Goal: Task Accomplishment & Management: Manage account settings

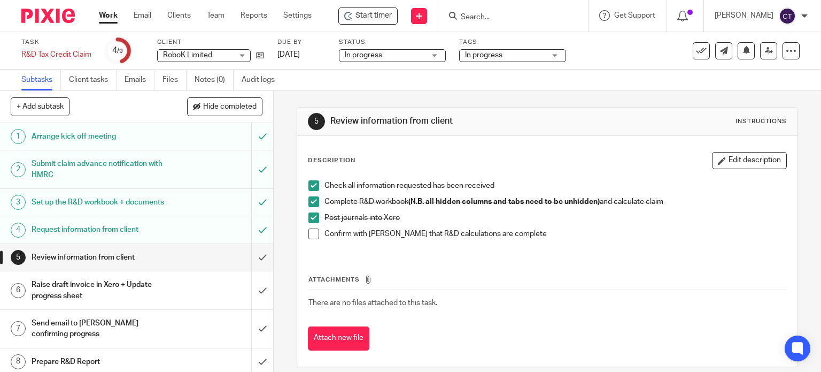
drag, startPoint x: 311, startPoint y: 230, endPoint x: 306, endPoint y: 235, distance: 6.8
click at [311, 230] on span at bounding box center [314, 233] width 11 height 11
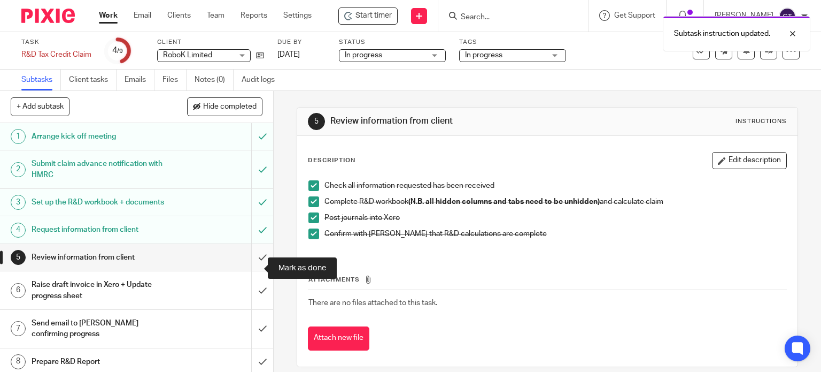
click at [255, 265] on input "submit" at bounding box center [136, 257] width 273 height 27
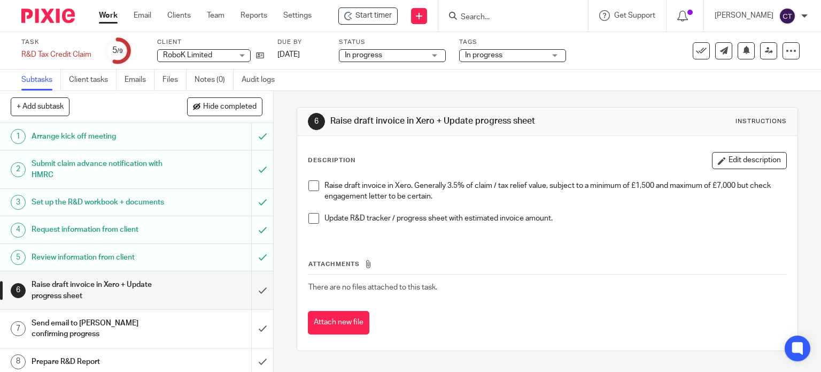
click at [312, 188] on span at bounding box center [314, 185] width 11 height 11
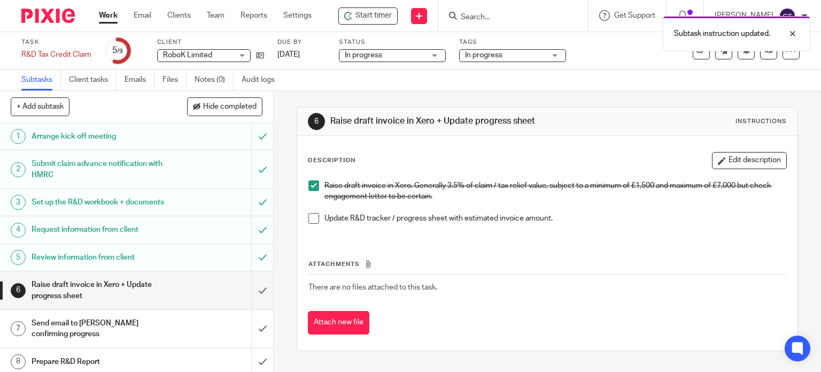
click at [314, 216] on span at bounding box center [314, 218] width 11 height 11
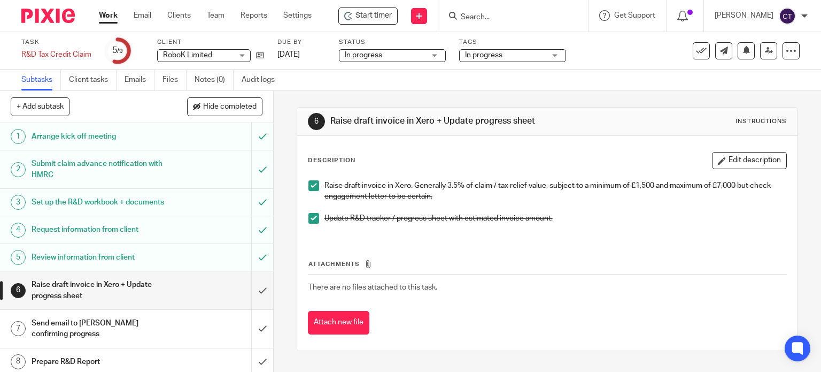
scroll to position [51, 0]
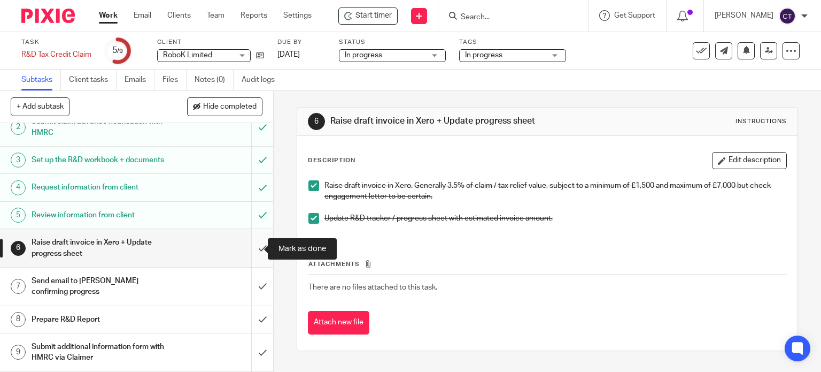
click at [252, 249] on input "submit" at bounding box center [136, 248] width 273 height 38
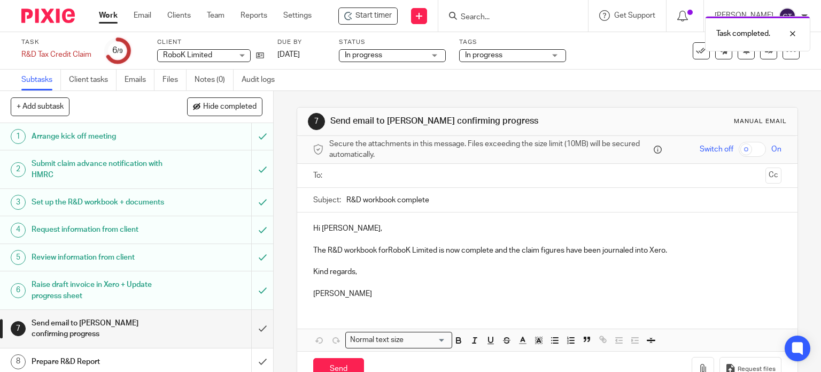
click at [356, 173] on input "text" at bounding box center [547, 176] width 428 height 12
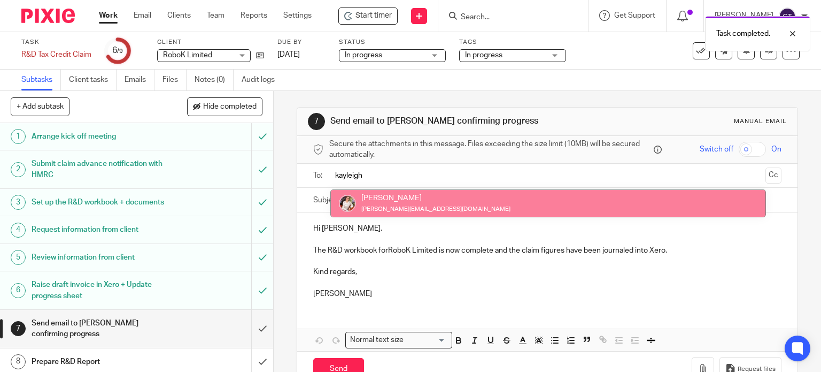
type input "kayleigh"
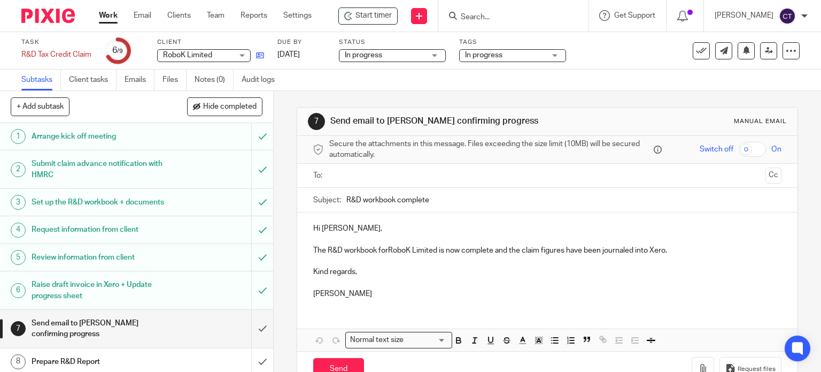
click at [256, 57] on link at bounding box center [257, 55] width 13 height 11
drag, startPoint x: 327, startPoint y: 174, endPoint x: 351, endPoint y: 178, distance: 23.8
click at [331, 174] on ul at bounding box center [549, 176] width 436 height 18
click at [356, 177] on input "text" at bounding box center [547, 176] width 428 height 12
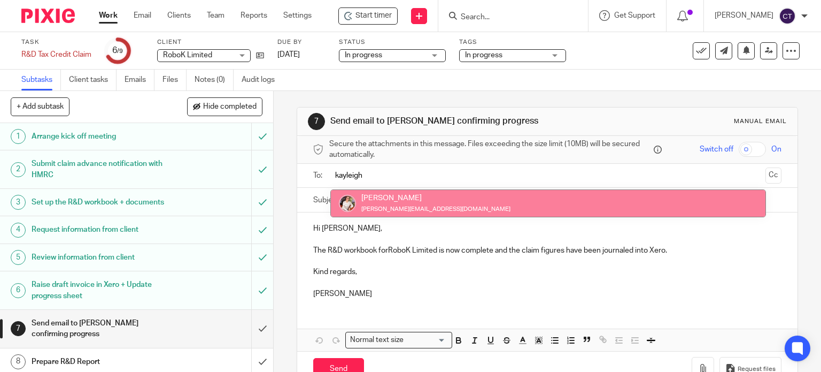
type input "kayleigh"
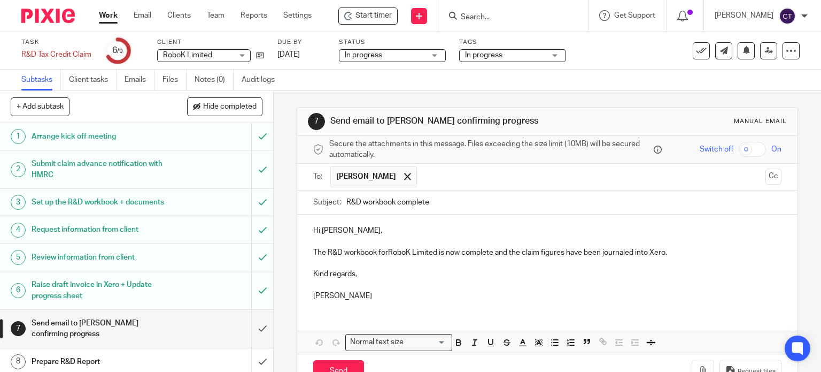
click at [386, 249] on p "The R&D workbook forRoboK Limited is now complete and the claim figures have be…" at bounding box center [547, 252] width 469 height 11
click at [664, 251] on p "The R&D workbook for RoboK Limited is now complete and the claim figures have b…" at bounding box center [547, 252] width 469 height 11
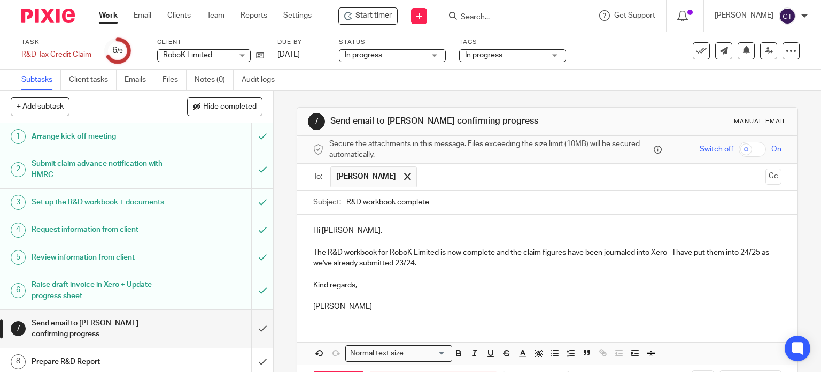
click at [494, 250] on p "The R&D workbook for RoboK Limited is now complete and the claim figures have b…" at bounding box center [547, 258] width 469 height 22
click at [451, 260] on p "The R&D workbook for RoboK Limited is now complete (23/24) and the claim figure…" at bounding box center [547, 258] width 469 height 22
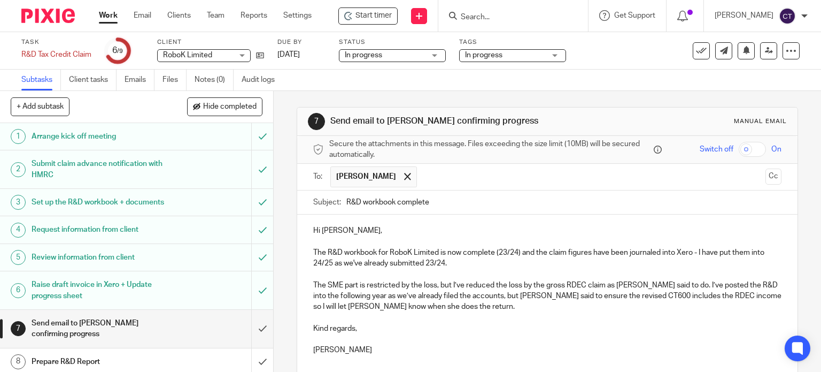
click at [679, 281] on p "The SME part is restricted by the loss, but I’ve reduced the loss by the gross …" at bounding box center [547, 296] width 469 height 33
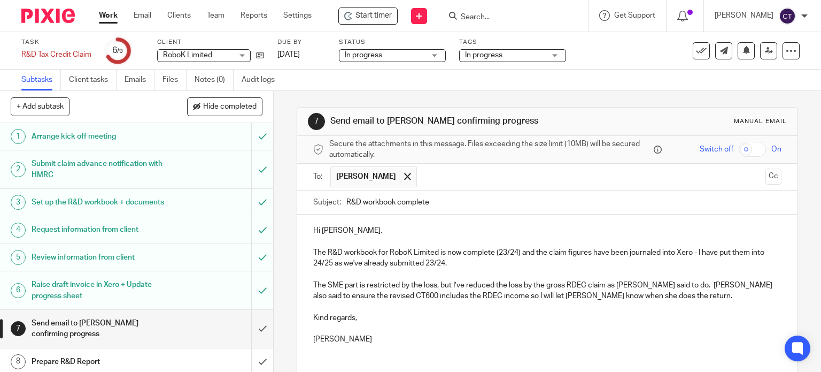
click at [633, 291] on p "The SME part is restricted by the loss, but I’ve reduced the loss by the gross …" at bounding box center [547, 291] width 469 height 22
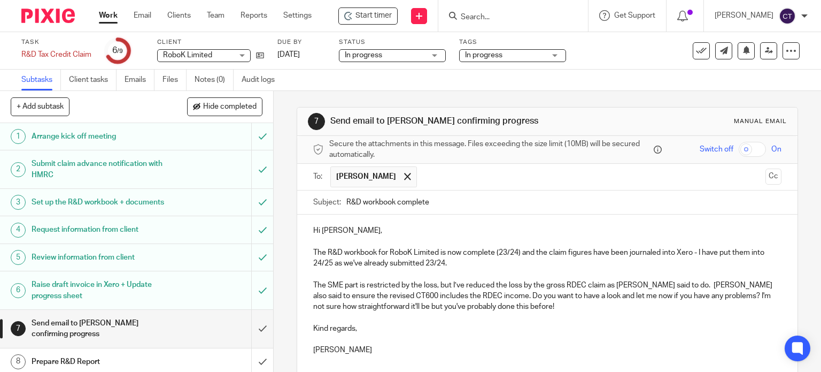
click at [555, 291] on p "The SME part is restricted by the loss, but I’ve reduced the loss by the gross …" at bounding box center [547, 296] width 469 height 33
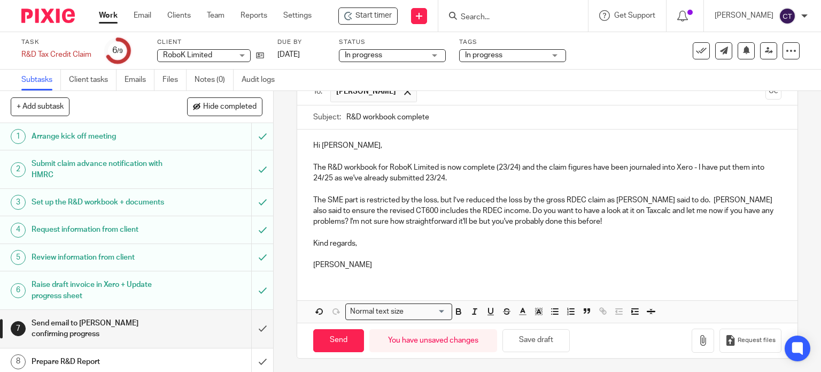
scroll to position [86, 0]
click at [329, 335] on input "Send" at bounding box center [338, 339] width 51 height 23
type input "Sent"
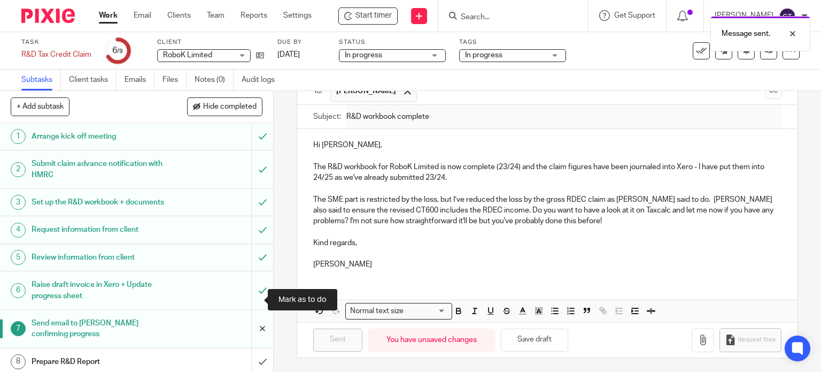
scroll to position [51, 0]
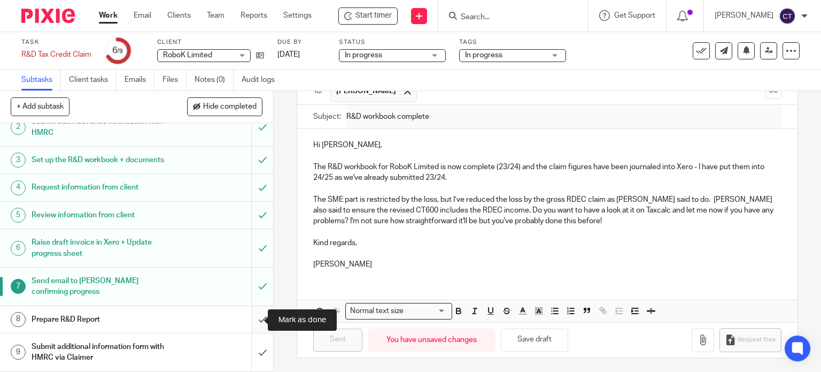
click at [253, 318] on input "submit" at bounding box center [136, 319] width 273 height 27
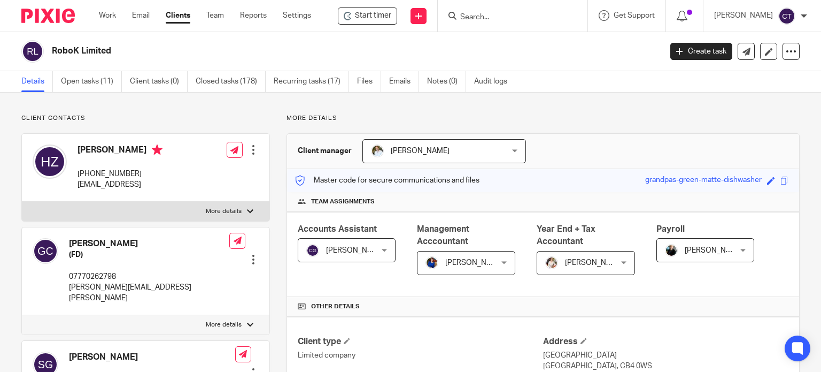
drag, startPoint x: 92, startPoint y: 80, endPoint x: 91, endPoint y: 93, distance: 12.8
click at [92, 80] on link "Open tasks (11)" at bounding box center [91, 81] width 61 height 21
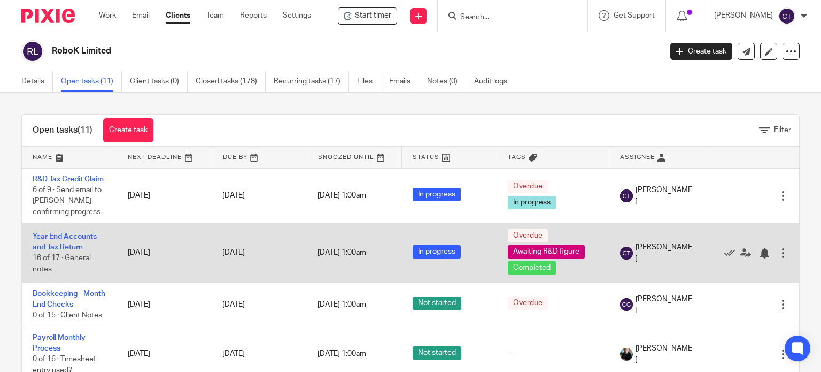
click at [65, 251] on td "Year End Accounts and Tax Return 16 of 17 · General notes" at bounding box center [69, 252] width 95 height 59
click at [66, 251] on link "Year End Accounts and Tax Return" at bounding box center [65, 242] width 64 height 18
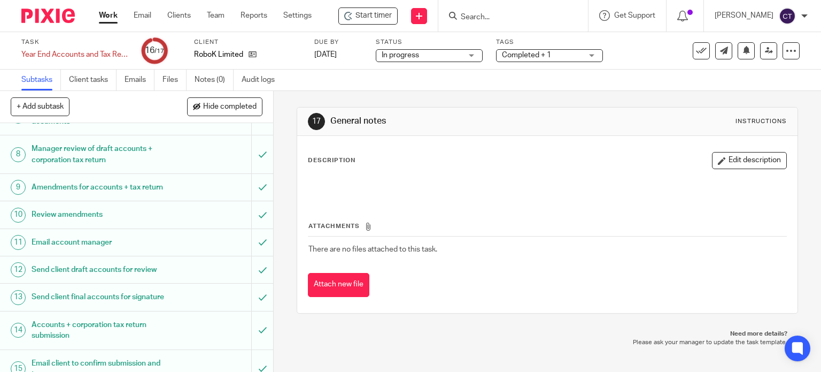
scroll to position [336, 0]
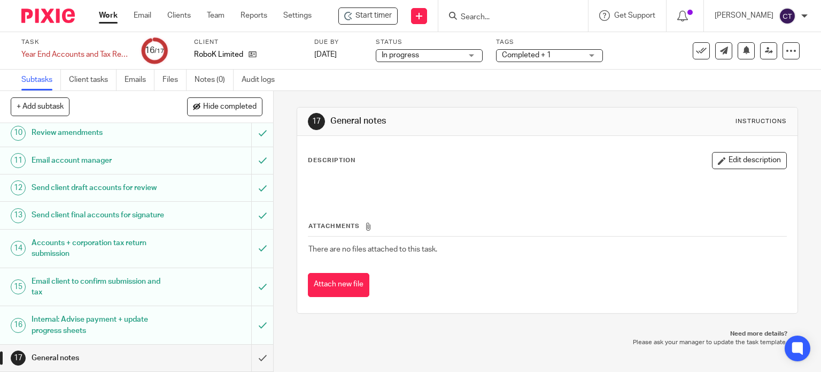
click at [735, 160] on button "Edit description" at bounding box center [749, 160] width 75 height 17
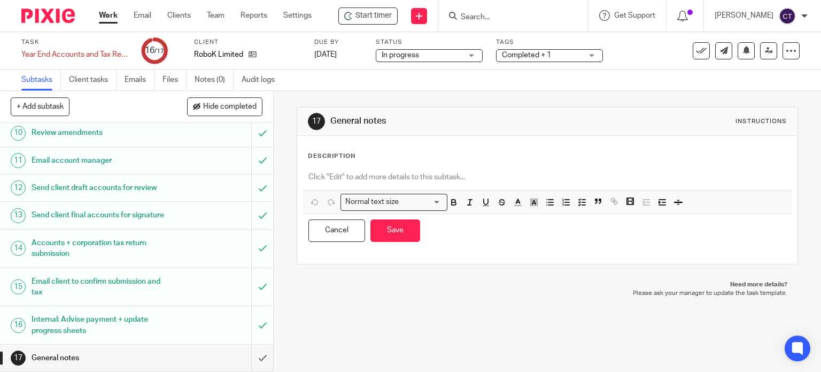
click at [308, 163] on div "Description Normal text size Loading... Remove Edit Insert new video Copy and p…" at bounding box center [548, 200] width 480 height 96
click at [323, 163] on div "Description Normal text size Loading... Remove Edit Insert new video Copy and p…" at bounding box center [548, 200] width 480 height 96
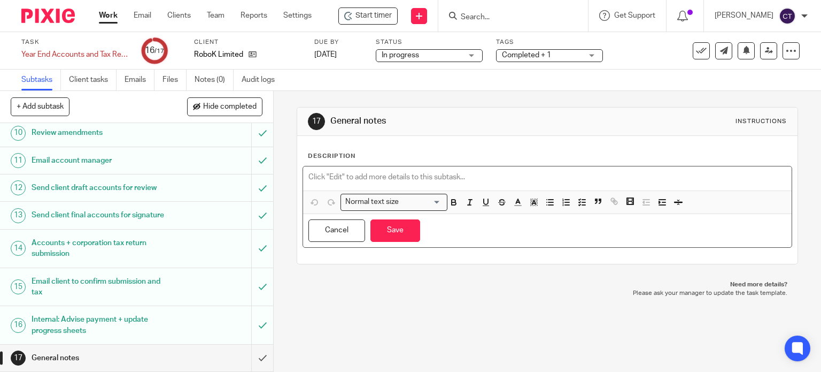
click at [337, 175] on p at bounding box center [548, 177] width 479 height 11
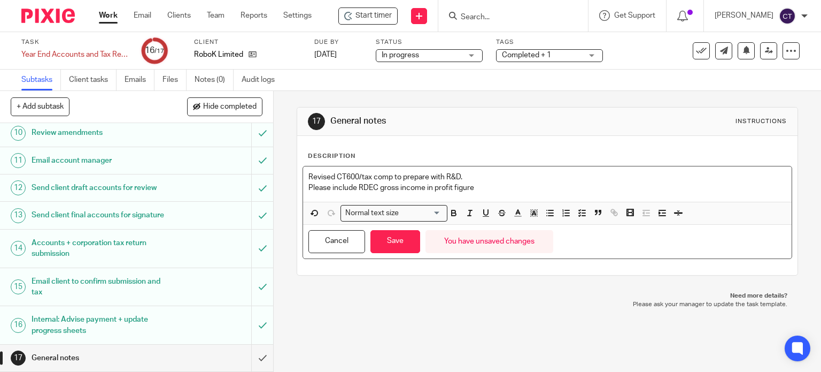
click at [449, 185] on p "Please include RDEC gross income in profit figure" at bounding box center [548, 187] width 479 height 11
click at [379, 241] on button "Save" at bounding box center [396, 241] width 50 height 23
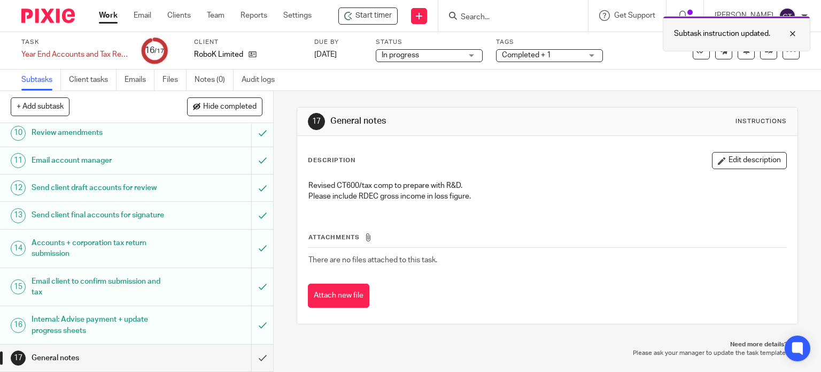
click at [796, 32] on div at bounding box center [785, 33] width 29 height 13
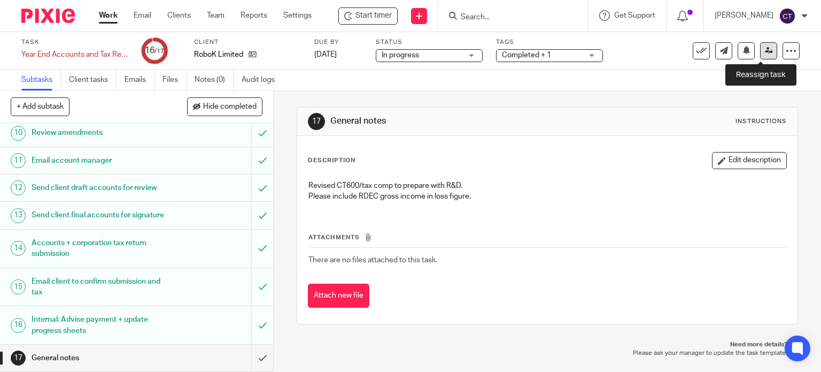
click at [765, 51] on icon at bounding box center [769, 51] width 8 height 8
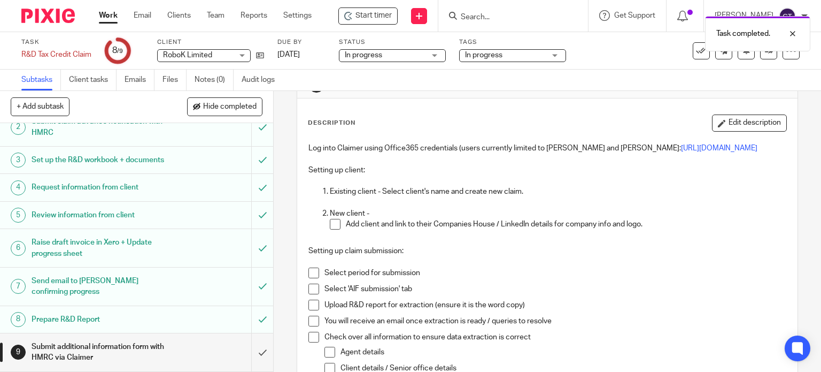
scroll to position [107, 0]
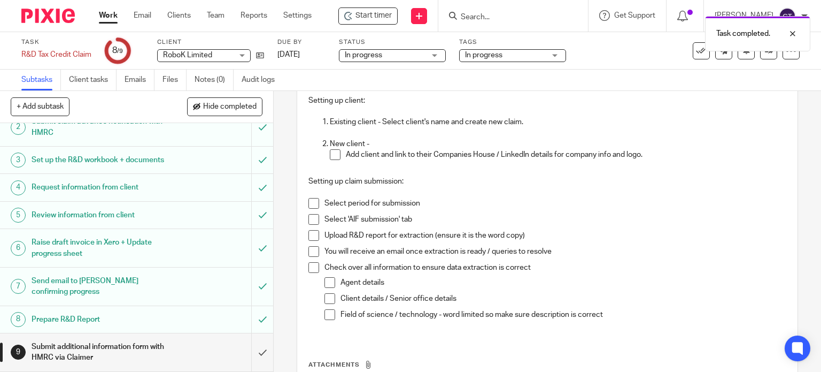
click at [150, 319] on h1 "Prepare R&D Report" at bounding box center [102, 319] width 140 height 16
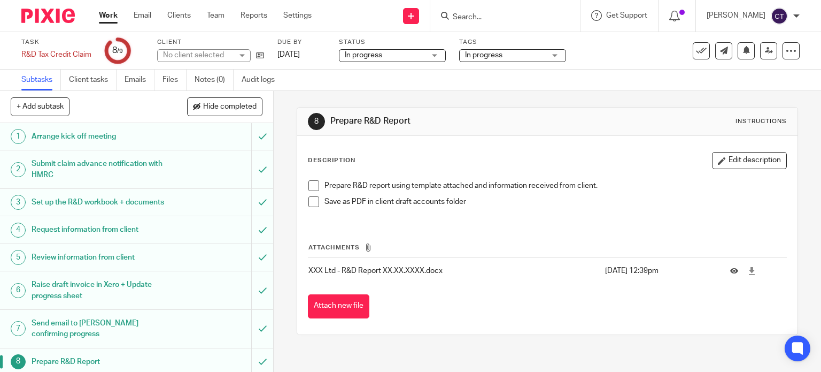
click at [311, 188] on span at bounding box center [314, 185] width 11 height 11
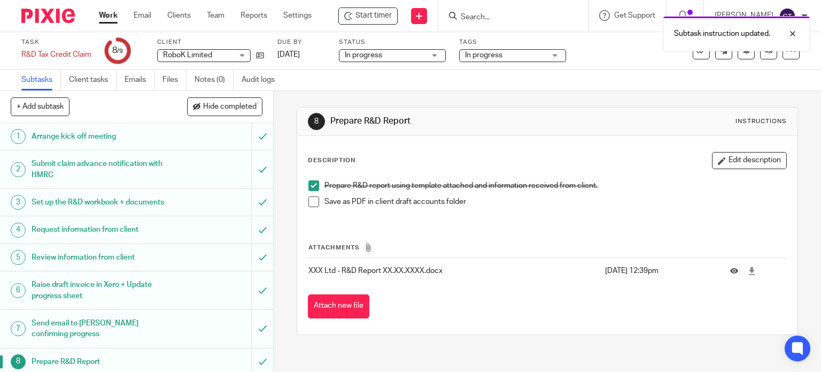
click at [309, 200] on span at bounding box center [314, 201] width 11 height 11
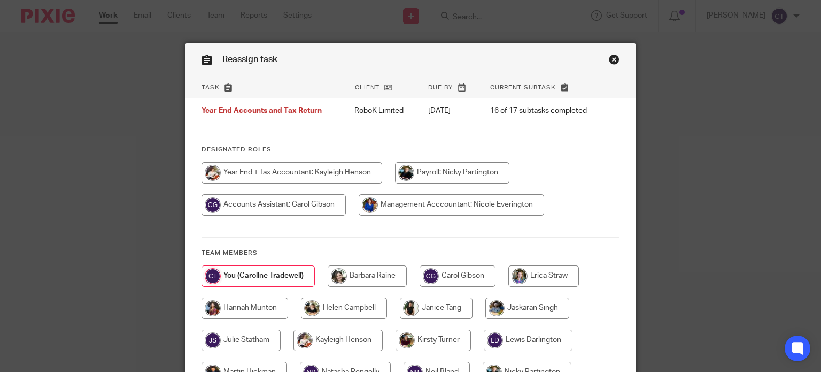
click at [245, 173] on input "radio" at bounding box center [292, 172] width 181 height 21
radio input "true"
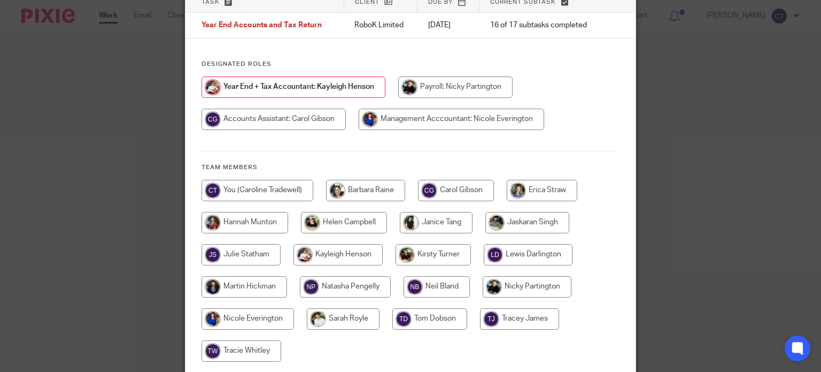
scroll to position [173, 0]
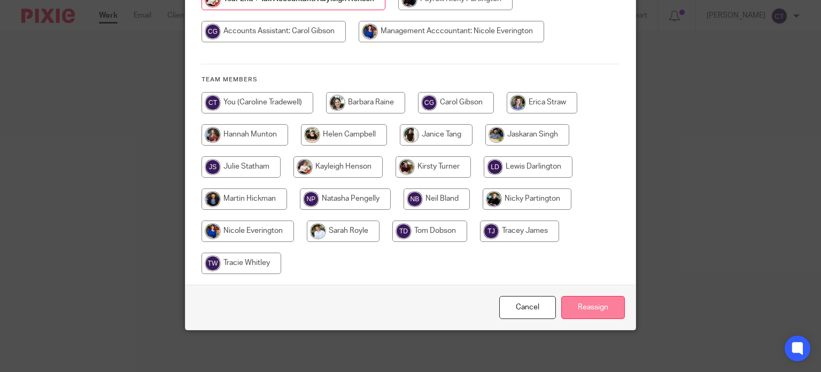
click at [589, 304] on input "Reassign" at bounding box center [594, 307] width 64 height 23
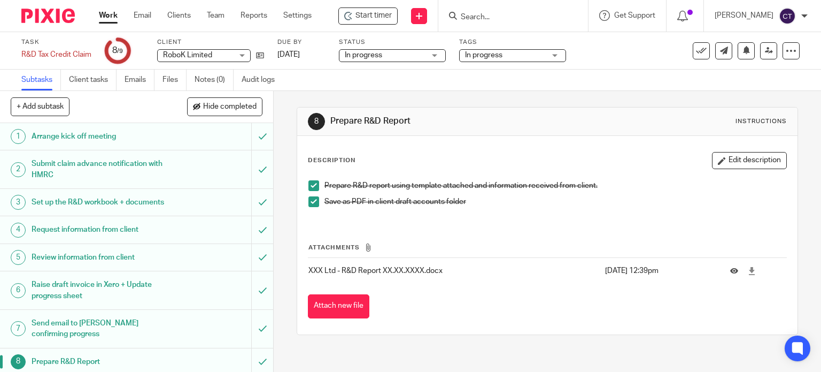
click at [477, 13] on input "Search" at bounding box center [508, 18] width 96 height 10
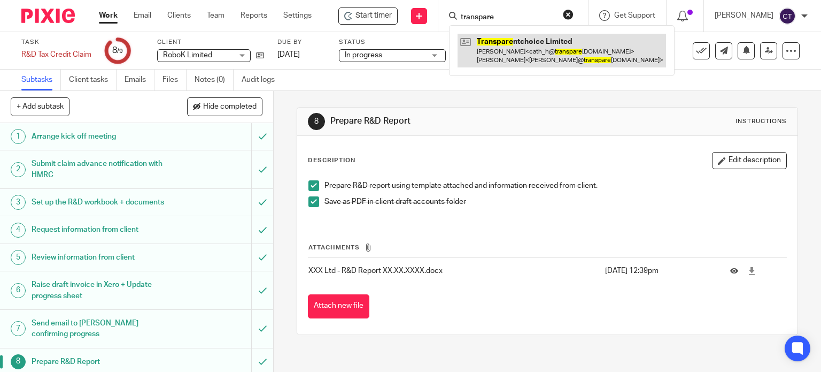
type input "transpare"
click at [498, 47] on link at bounding box center [562, 50] width 209 height 33
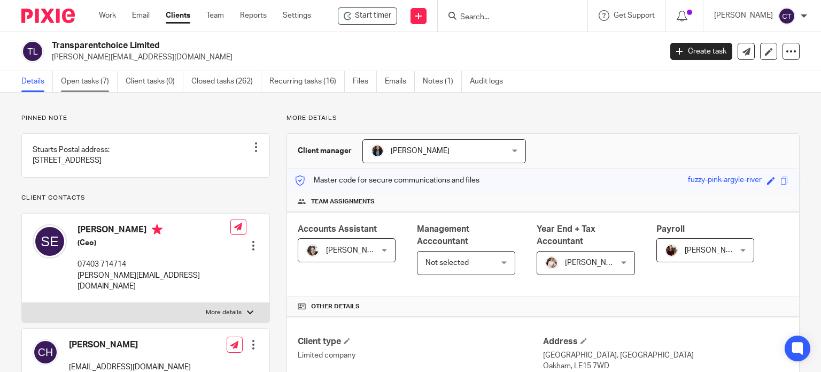
click at [70, 76] on link "Open tasks (7)" at bounding box center [89, 81] width 57 height 21
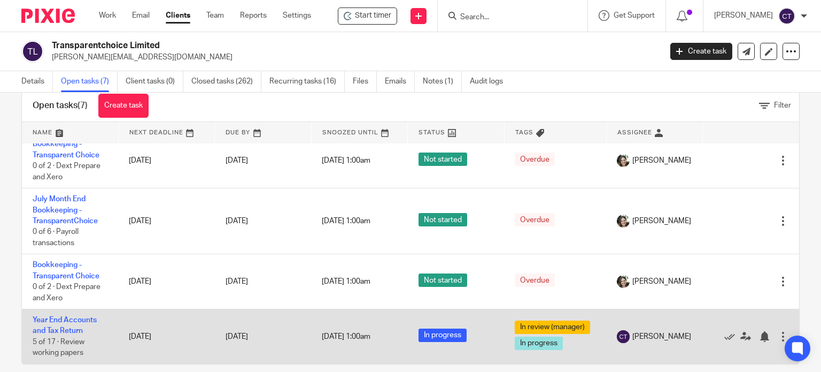
scroll to position [38, 0]
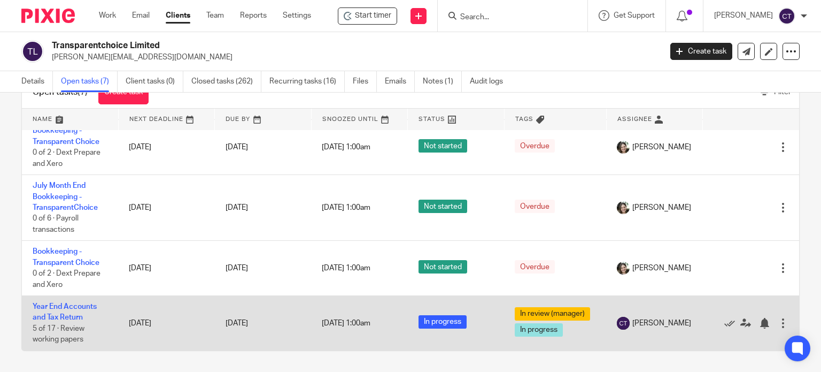
click at [64, 304] on td "Year End Accounts and Tax Return 5 of 17 · Review working papers" at bounding box center [70, 323] width 96 height 55
click at [72, 303] on link "Year End Accounts and Tax Return" at bounding box center [65, 312] width 64 height 18
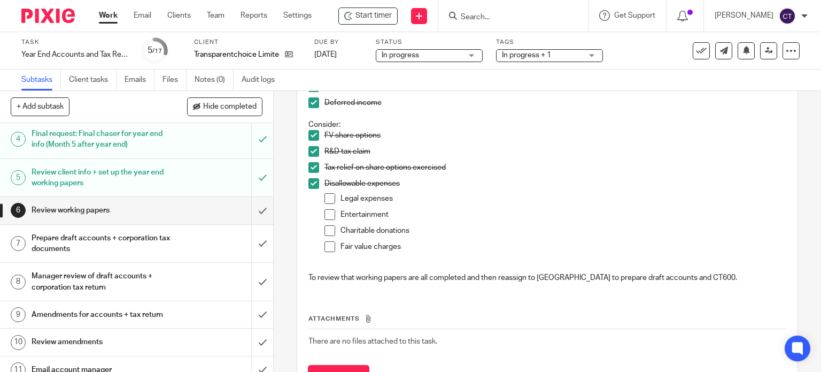
scroll to position [267, 0]
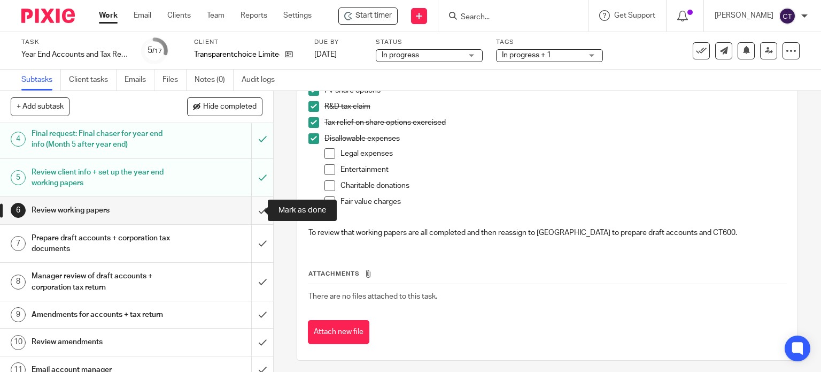
click at [252, 211] on input "submit" at bounding box center [136, 210] width 273 height 27
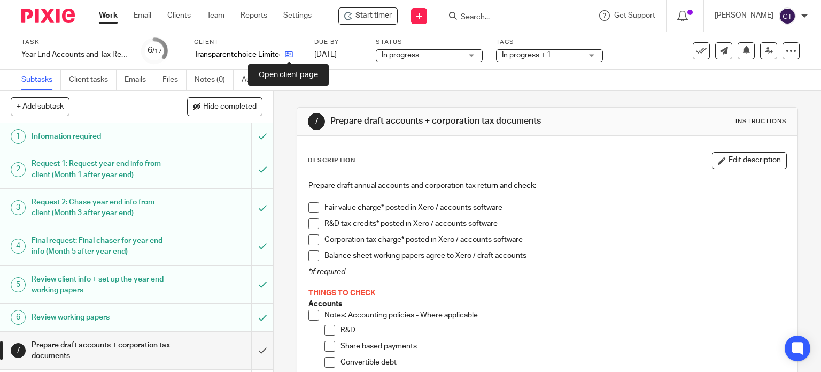
click at [287, 51] on icon at bounding box center [289, 54] width 8 height 8
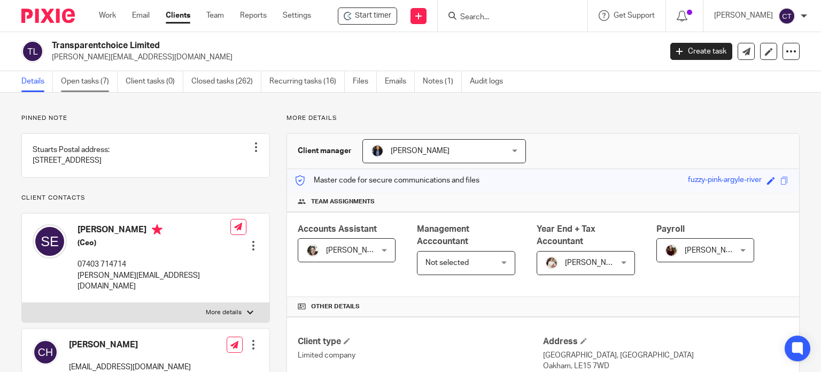
click at [100, 75] on link "Open tasks (7)" at bounding box center [89, 81] width 57 height 21
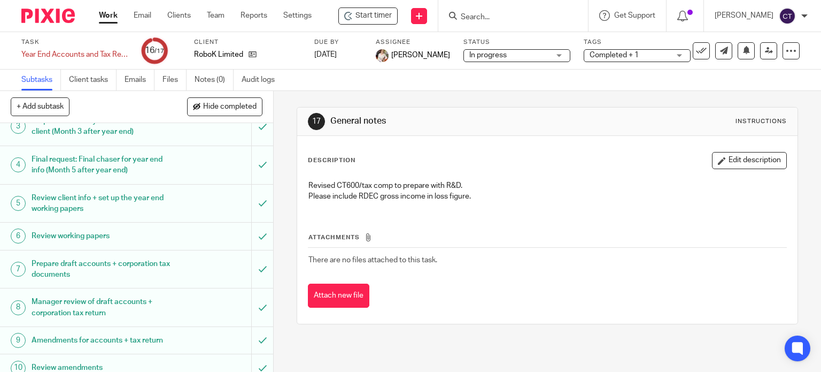
scroll to position [107, 0]
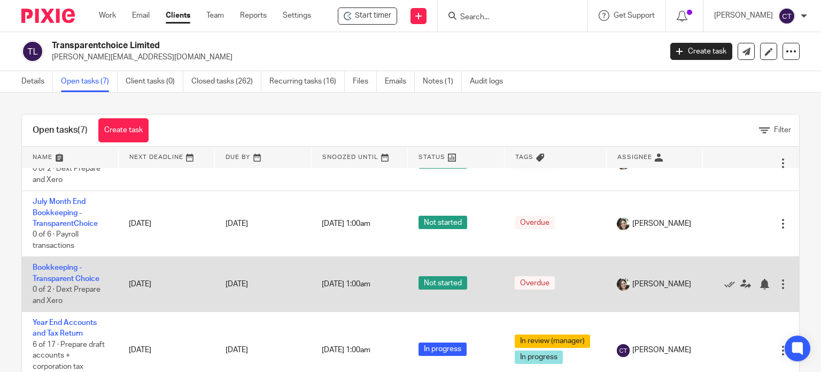
scroll to position [208, 0]
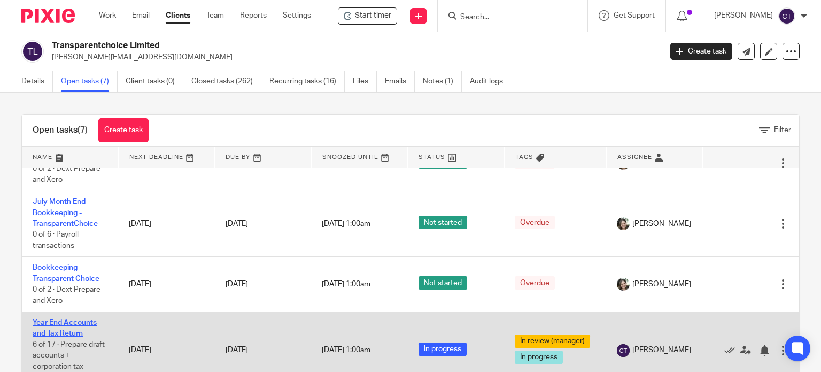
click at [65, 320] on link "Year End Accounts and Tax Return" at bounding box center [65, 328] width 64 height 18
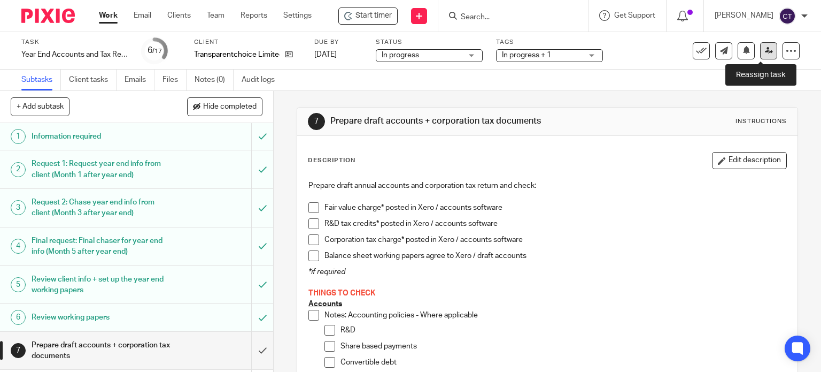
click at [760, 44] on link at bounding box center [768, 50] width 17 height 17
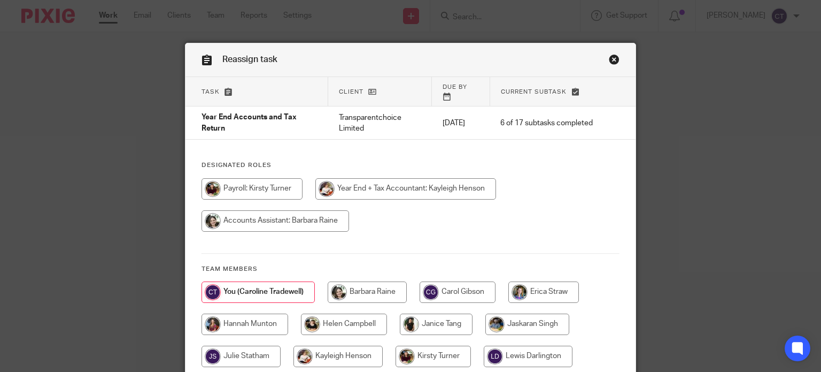
drag, startPoint x: 368, startPoint y: 188, endPoint x: 327, endPoint y: 190, distance: 40.7
click at [365, 189] on input "radio" at bounding box center [406, 188] width 181 height 21
radio input "true"
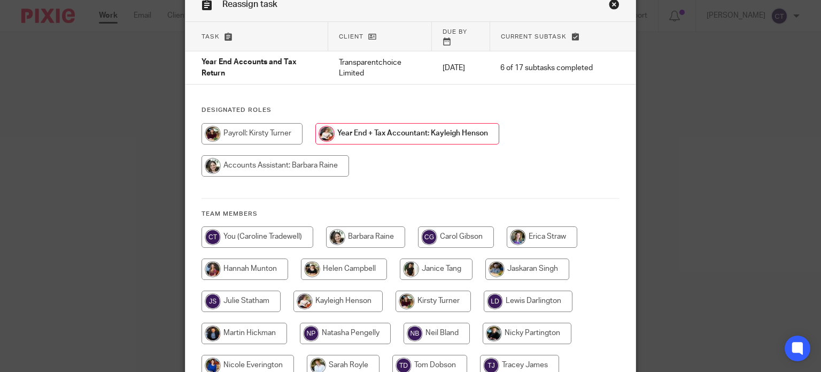
scroll to position [181, 0]
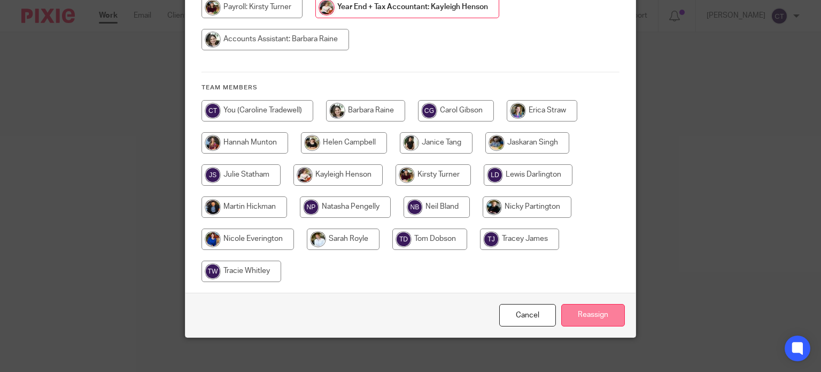
click at [577, 306] on input "Reassign" at bounding box center [594, 315] width 64 height 23
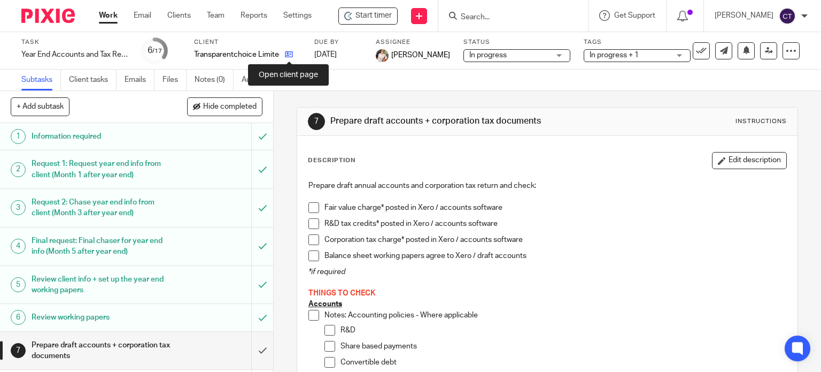
click at [287, 53] on icon at bounding box center [289, 54] width 8 height 8
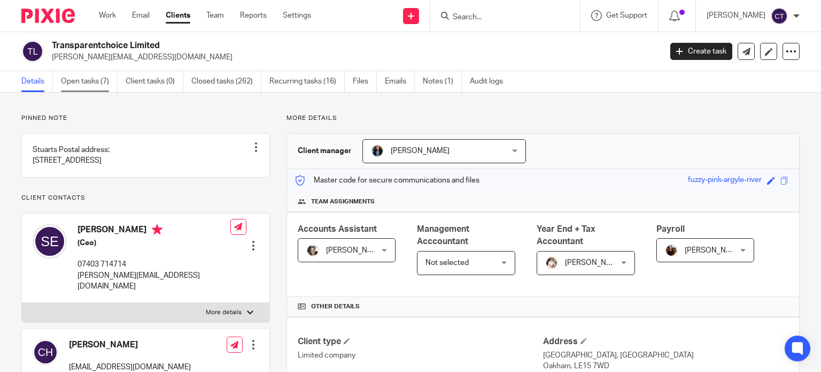
click at [84, 79] on link "Open tasks (7)" at bounding box center [89, 81] width 57 height 21
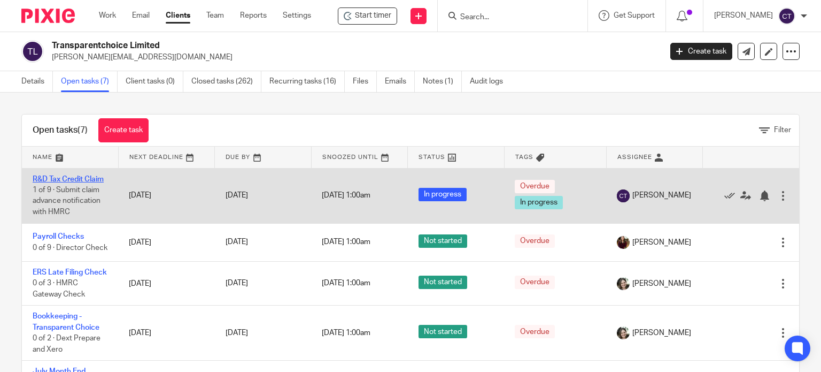
click at [43, 183] on link "R&D Tax Credit Claim" at bounding box center [68, 178] width 71 height 7
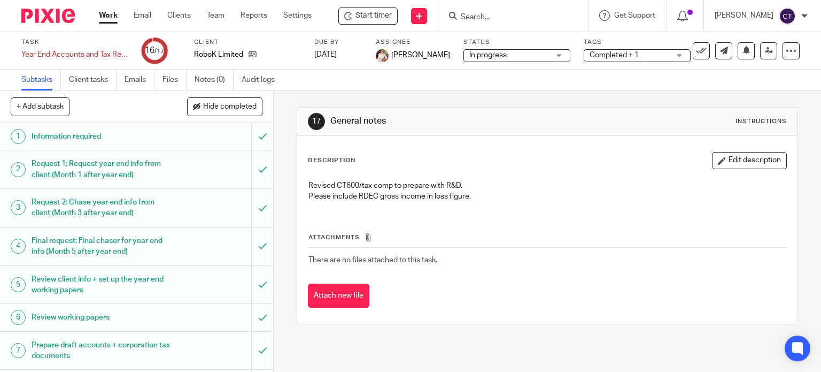
scroll to position [107, 0]
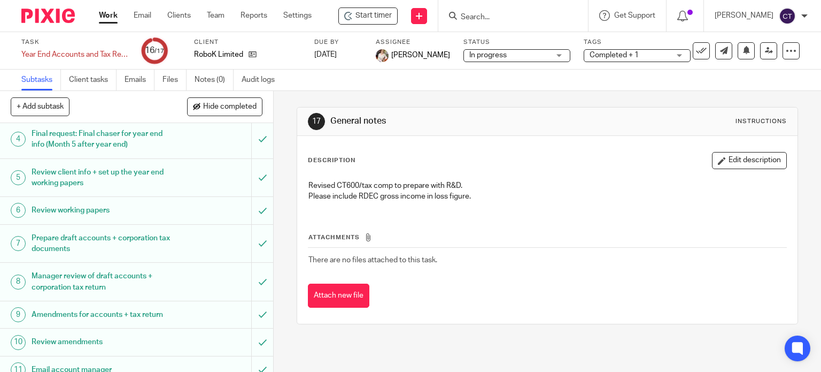
click at [479, 17] on input "Search" at bounding box center [508, 18] width 96 height 10
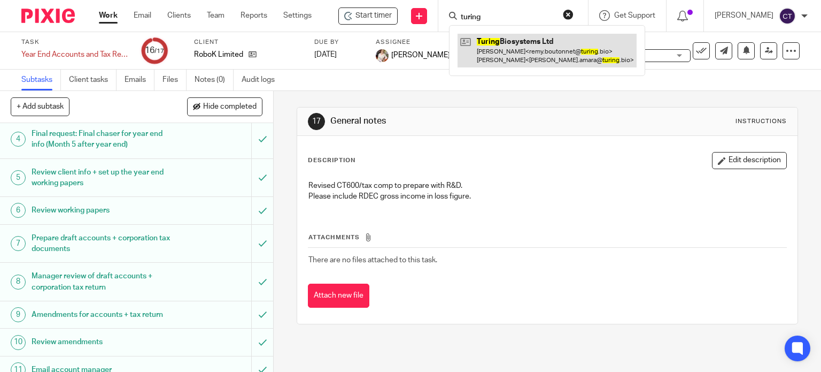
type input "turing"
click at [498, 50] on link at bounding box center [547, 50] width 179 height 33
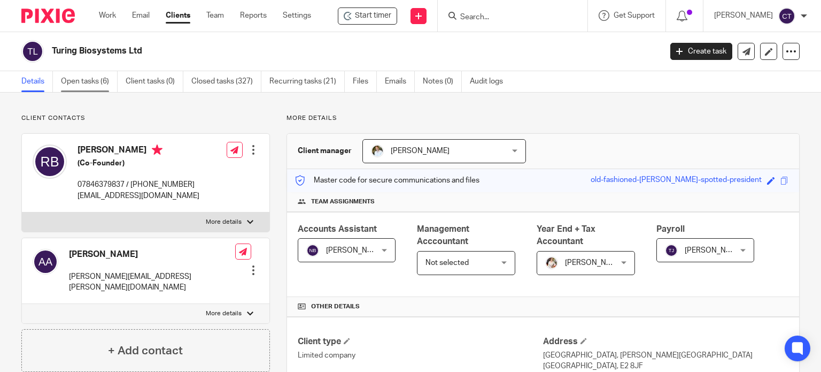
click at [82, 86] on link "Open tasks (6)" at bounding box center [89, 81] width 57 height 21
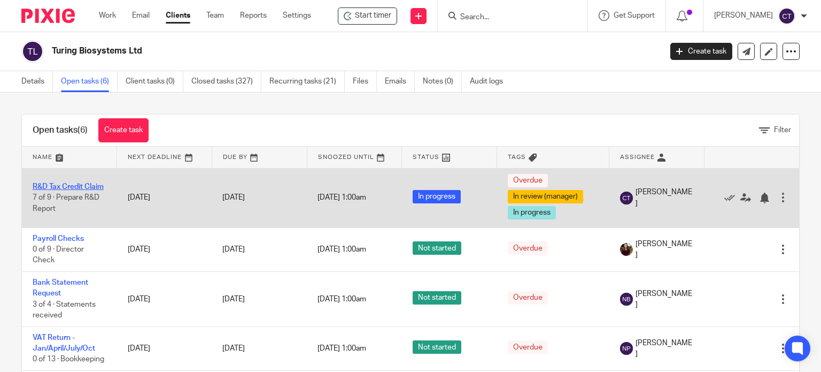
click at [57, 183] on link "R&D Tax Credit Claim" at bounding box center [68, 186] width 71 height 7
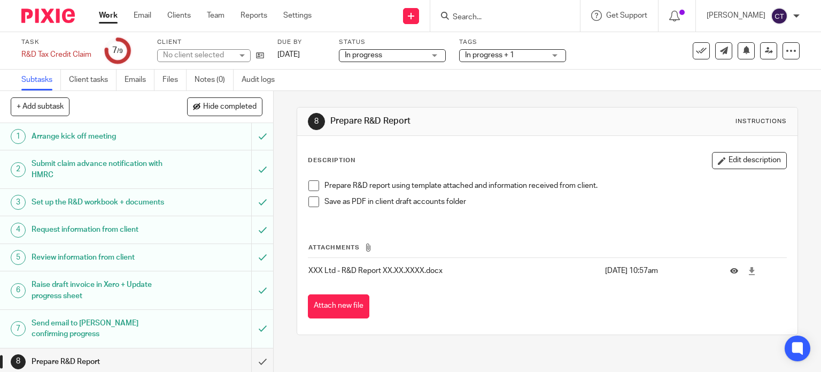
scroll to position [51, 0]
